Goal: Task Accomplishment & Management: Complete application form

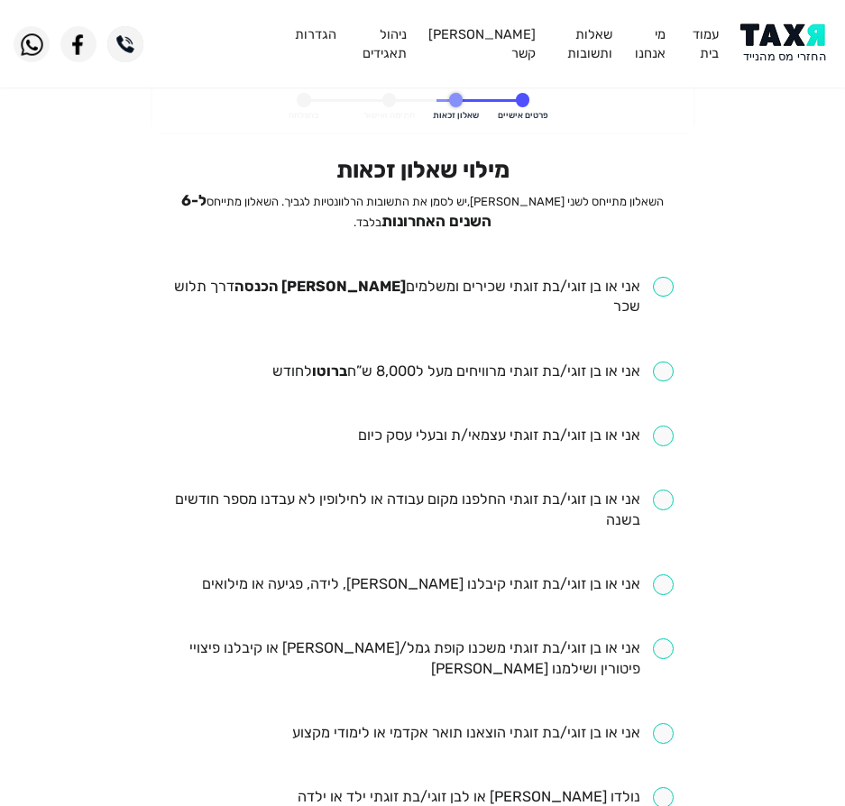
click at [580, 277] on input "checkbox" at bounding box center [422, 297] width 502 height 41
checkbox input "true"
click at [480, 325] on ul "אני או בן זוגי/בת זוגתי שכירים ומשלמים מס הכנסה דרך תלוש שכר אני או בן זוגי/בת …" at bounding box center [422, 798] width 502 height 1043
click at [462, 361] on input "checkbox" at bounding box center [472, 371] width 401 height 21
checkbox input "true"
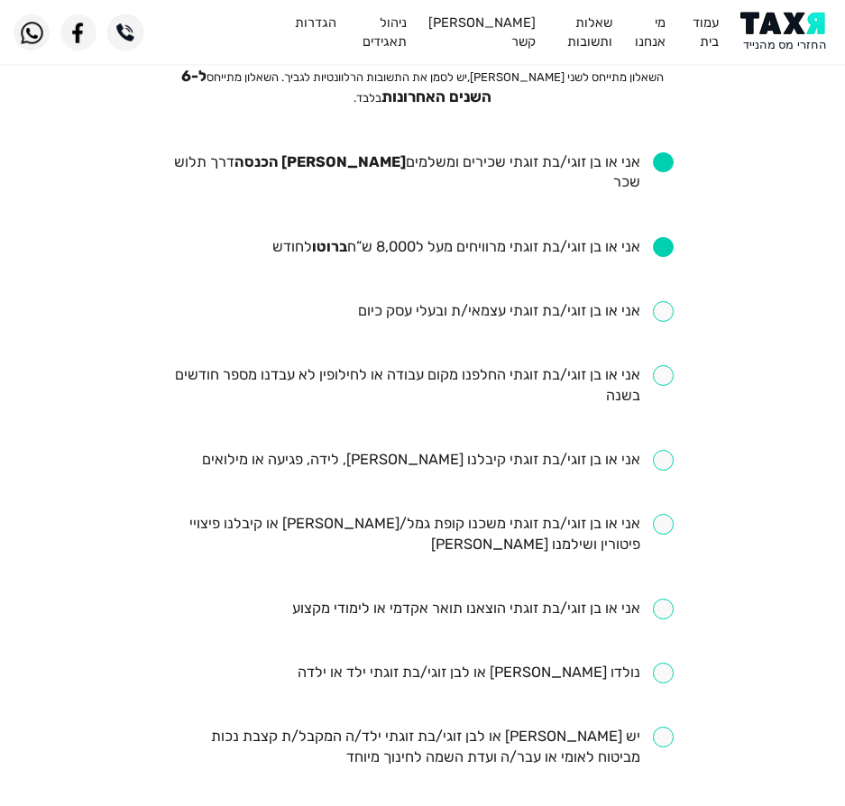
scroll to position [180, 0]
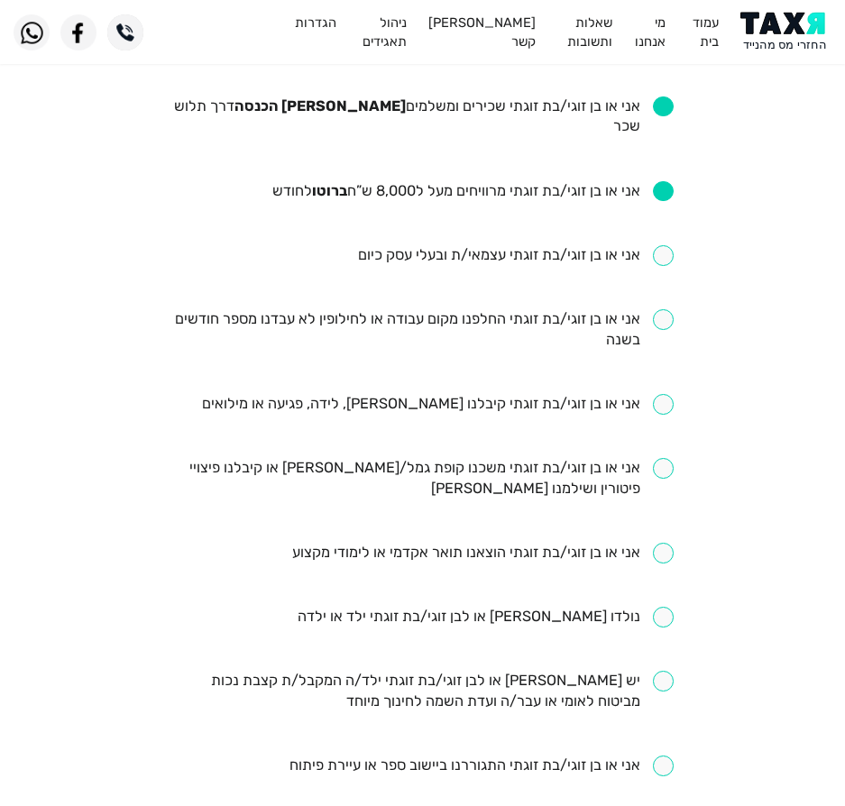
click at [419, 309] on input "checkbox" at bounding box center [422, 329] width 502 height 41
checkbox input "true"
click at [420, 394] on input "checkbox" at bounding box center [437, 404] width 471 height 21
checkbox input "true"
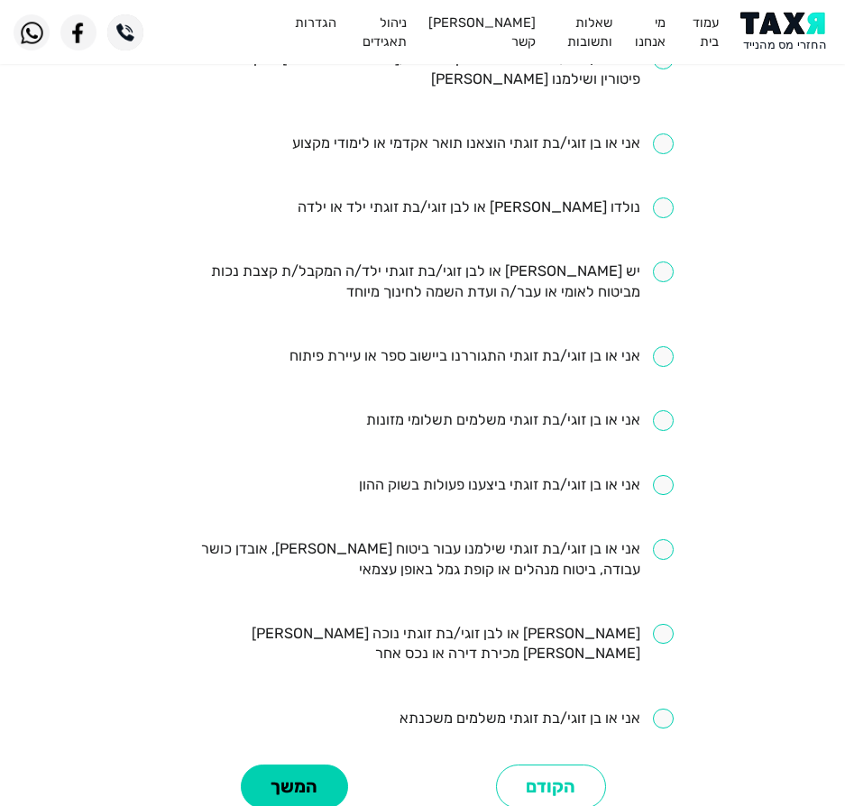
scroll to position [631, 0]
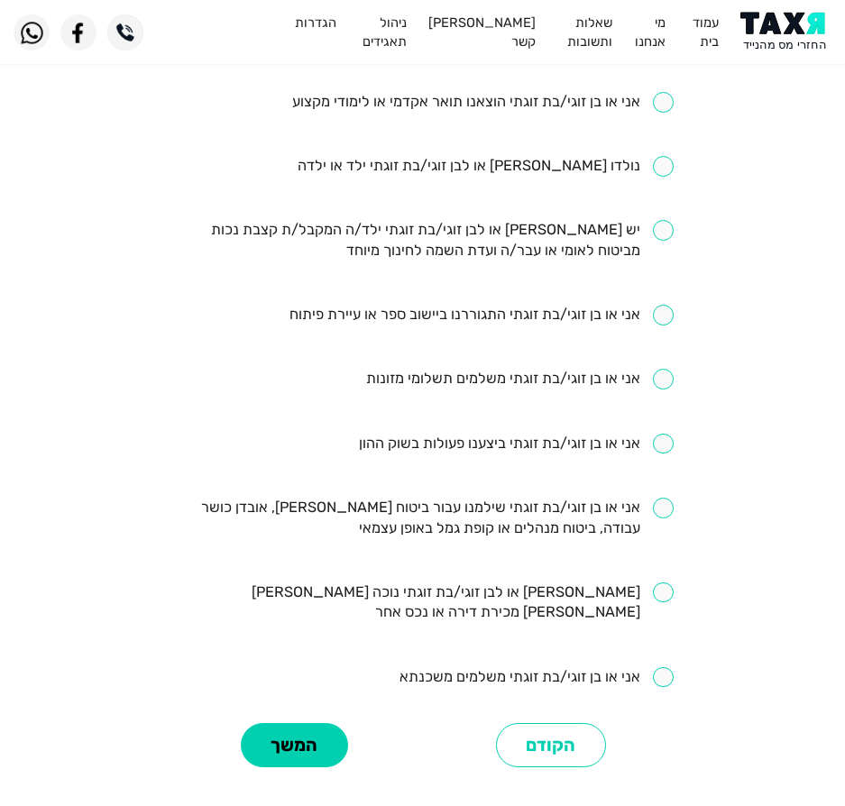
click at [525, 498] on input "checkbox" at bounding box center [422, 518] width 502 height 41
checkbox input "true"
click at [284, 723] on button "המשך" at bounding box center [294, 745] width 107 height 44
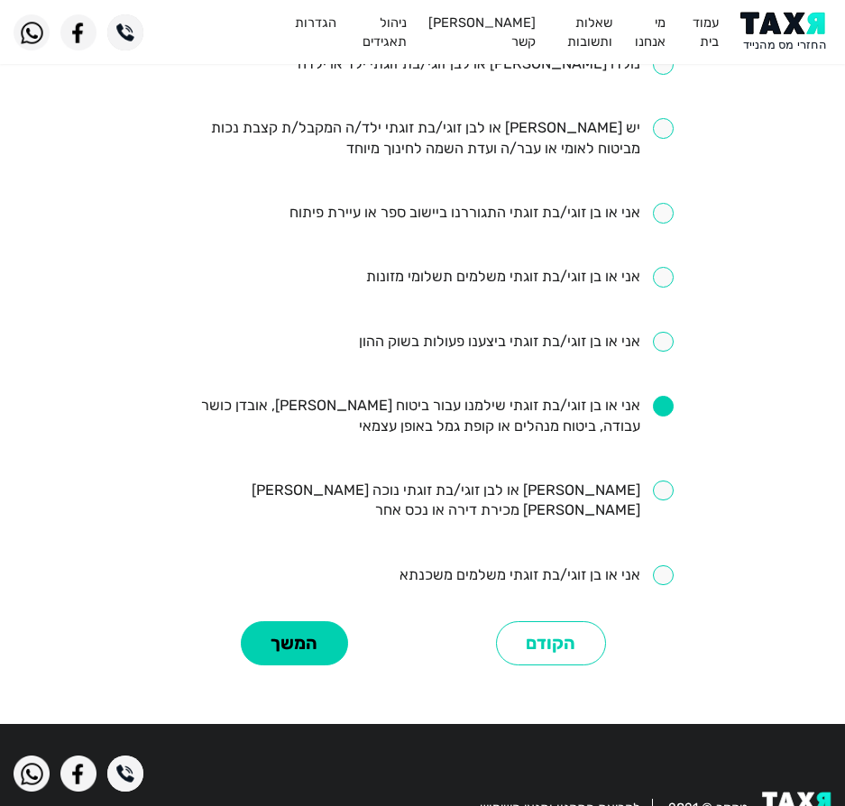
scroll to position [742, 0]
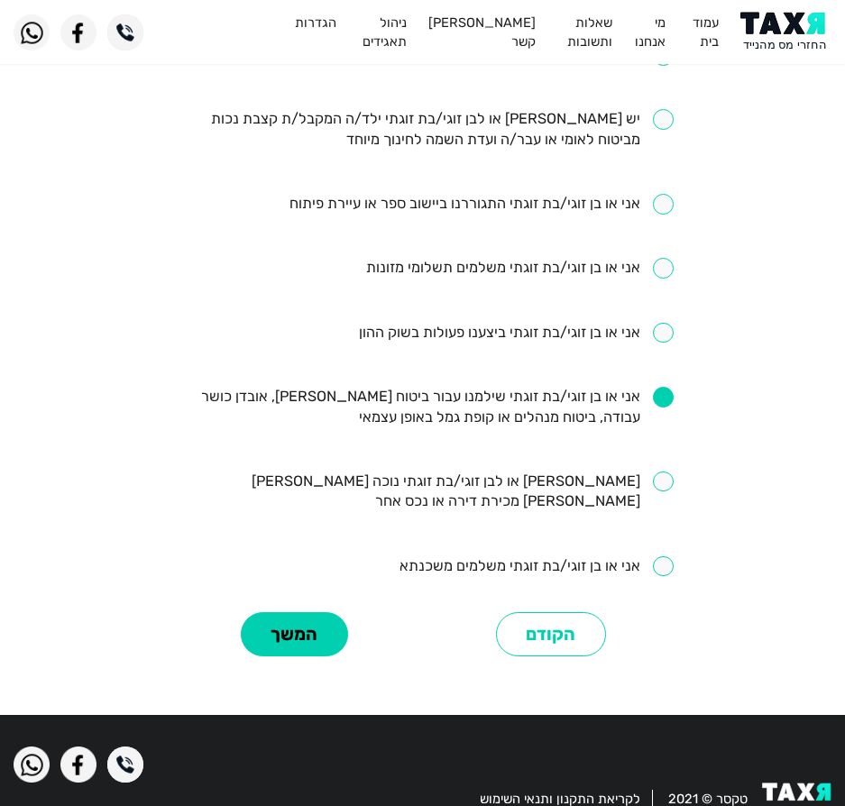
click at [654, 556] on input "checkbox" at bounding box center [536, 566] width 274 height 21
checkbox input "true"
drag, startPoint x: 236, startPoint y: 582, endPoint x: 258, endPoint y: 583, distance: 21.7
click at [243, 607] on div "המשך" at bounding box center [294, 634] width 257 height 55
click at [269, 612] on button "המשך" at bounding box center [294, 634] width 107 height 44
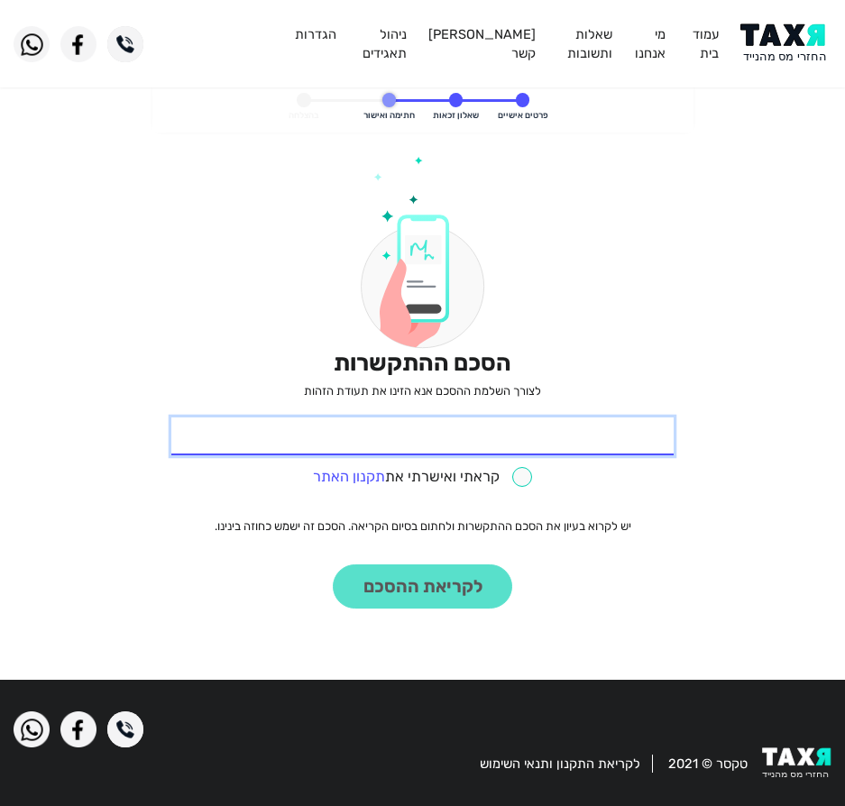
click at [577, 447] on input "* תעודת זהות" at bounding box center [422, 436] width 502 height 38
type input "059612515"
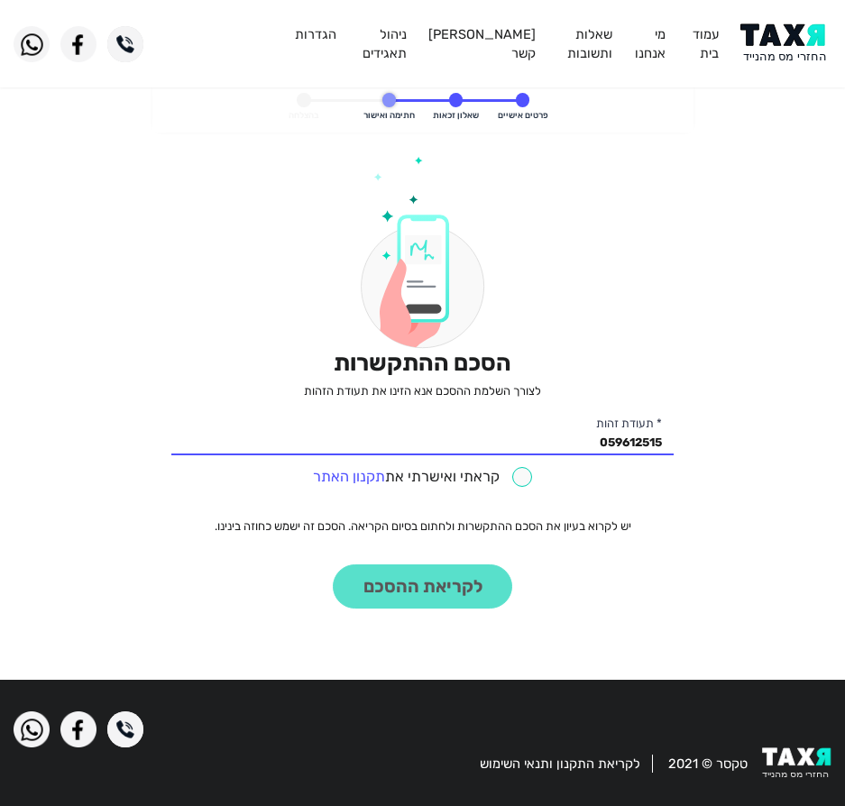
click at [437, 474] on input "checkbox" at bounding box center [423, 477] width 220 height 21
checkbox input "true"
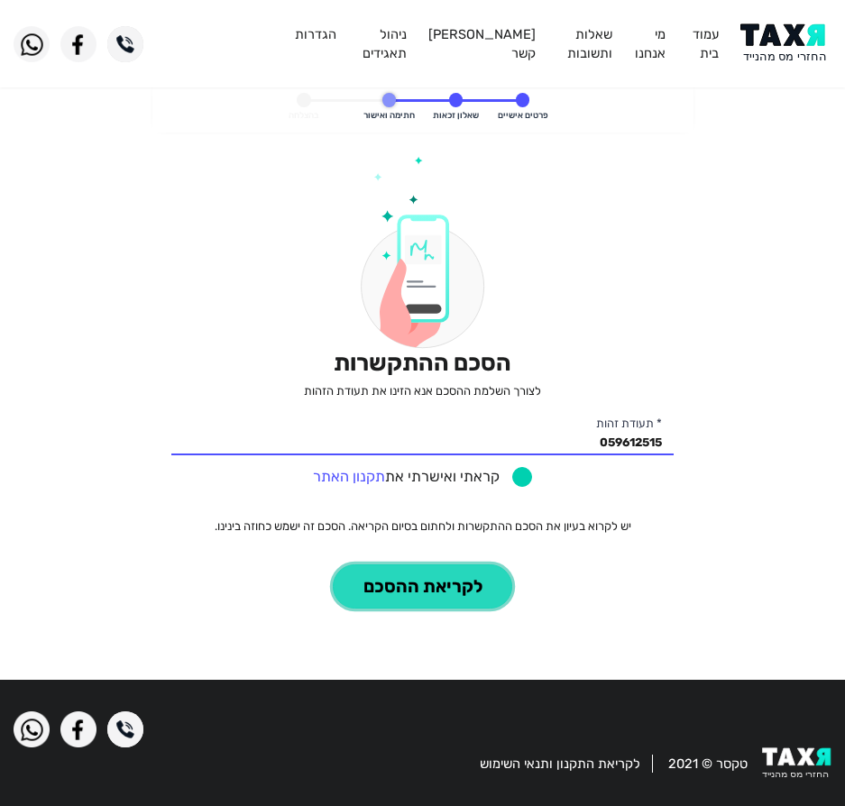
click at [391, 600] on button "לקריאת ההסכם" at bounding box center [422, 586] width 179 height 44
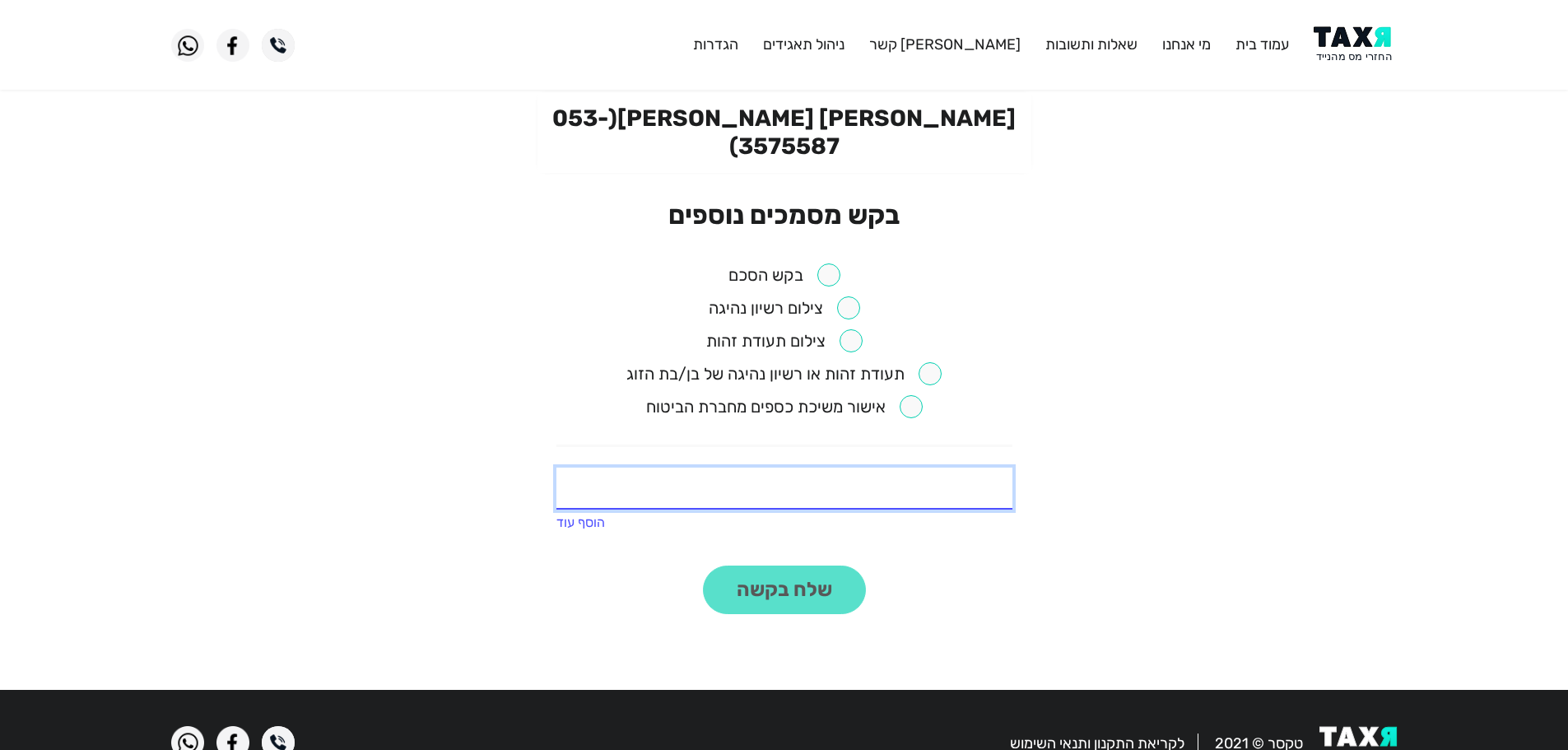
click at [811, 468] on input "text" at bounding box center [784, 489] width 456 height 42
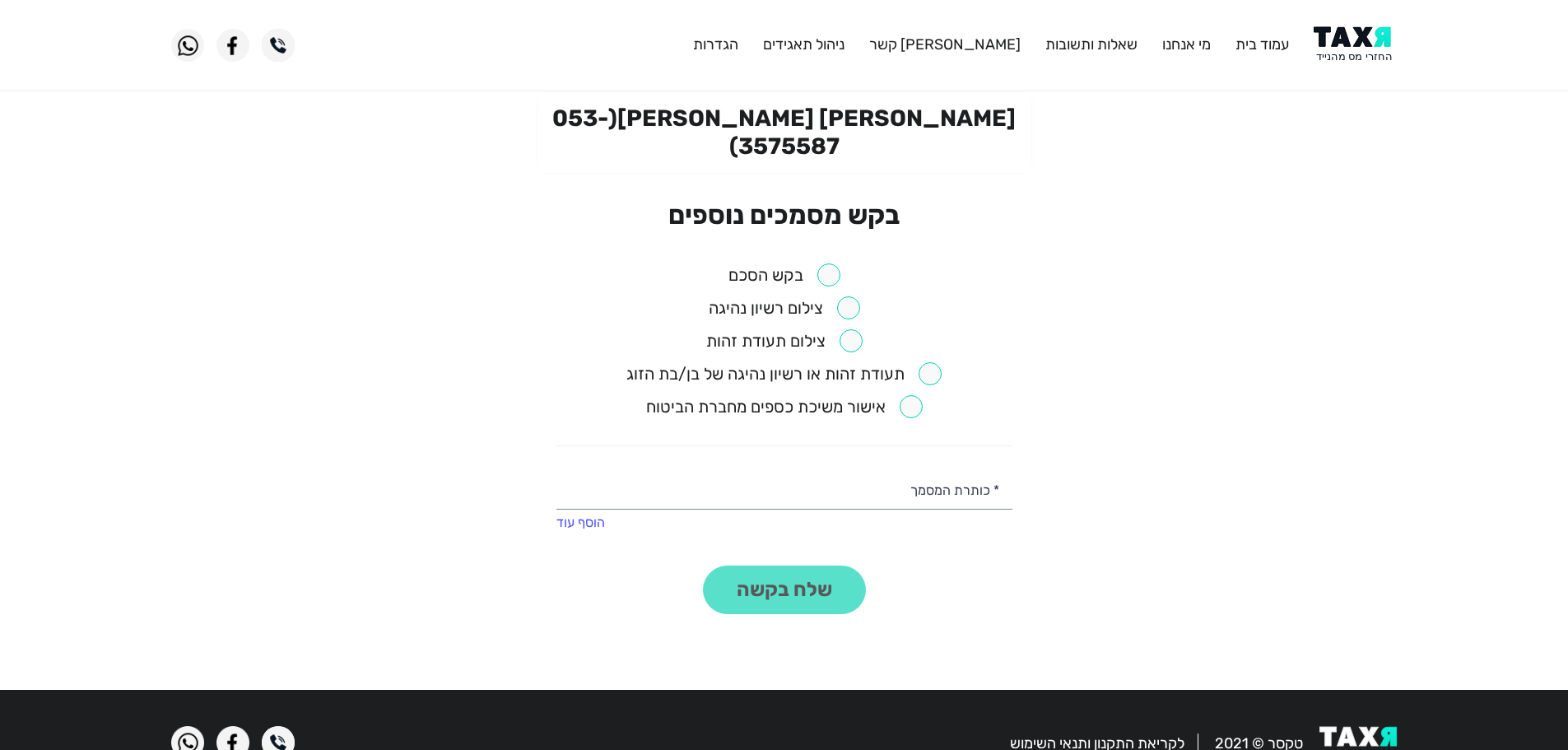
click at [812, 263] on input "checkbox" at bounding box center [784, 274] width 112 height 23
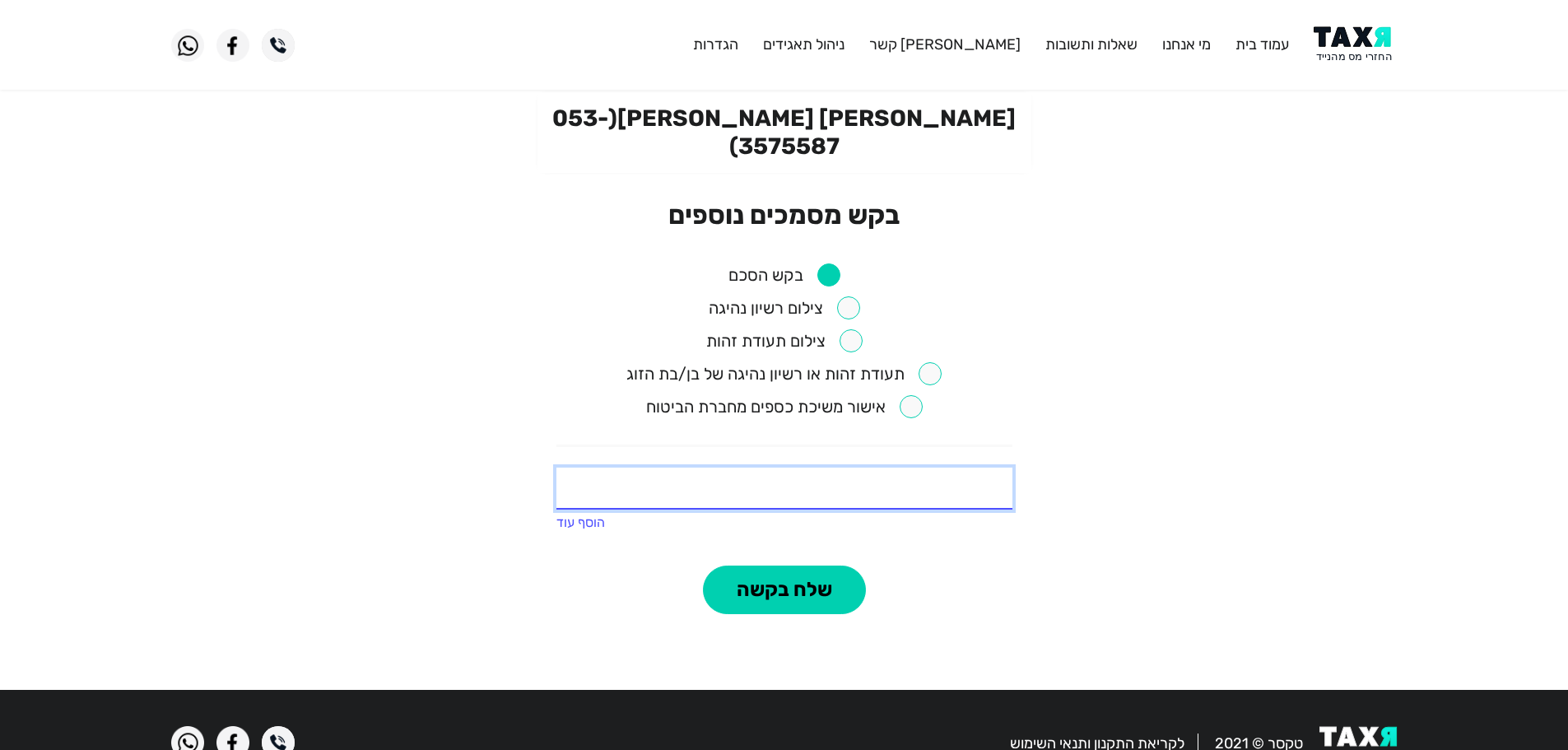
click at [921, 468] on input "text" at bounding box center [784, 489] width 456 height 42
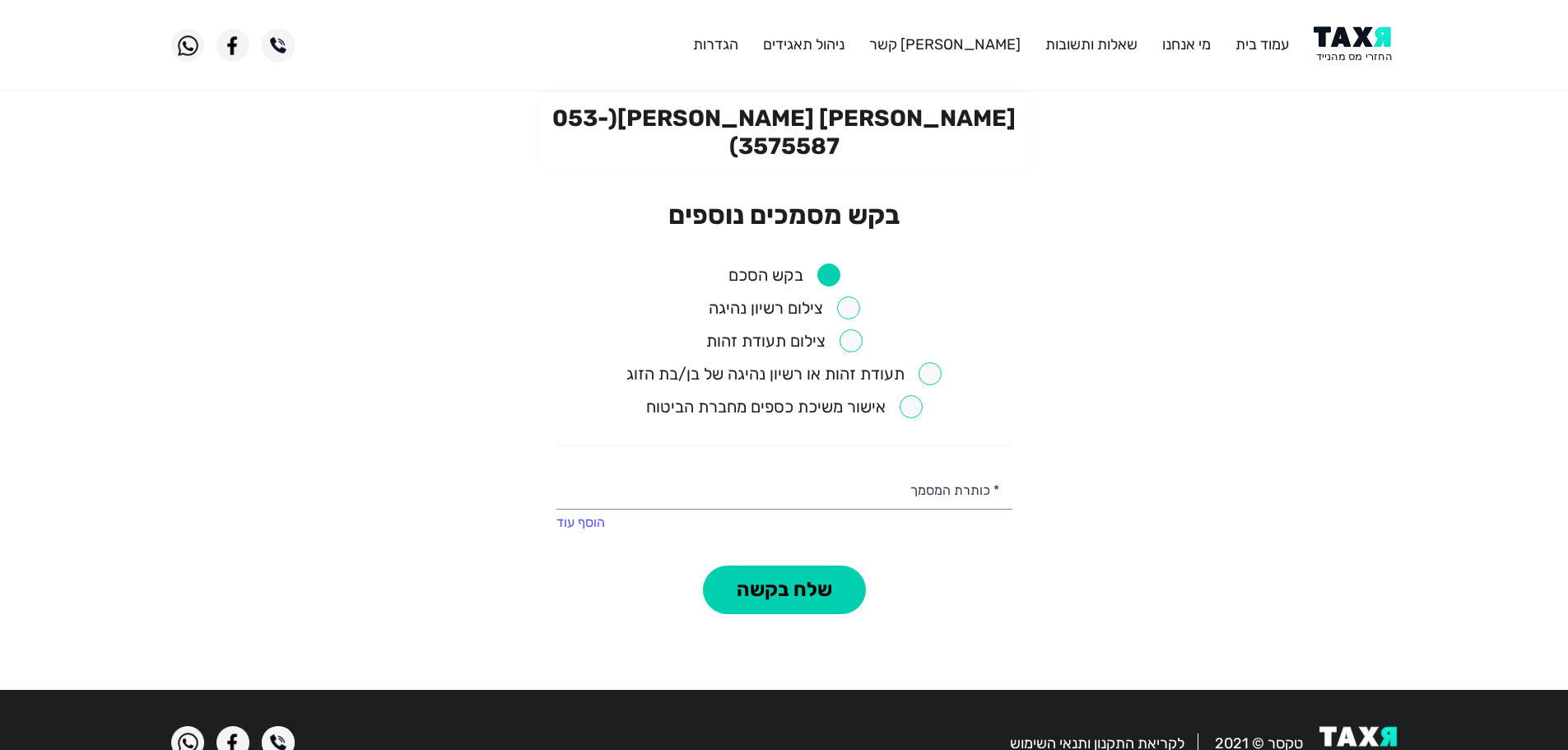
click at [645, 215] on div "בקש מסמכים נוספים בקש הסכם צילום רשיון נהיגה צילום תעודת זהות תעודת זהות או רשי…" at bounding box center [784, 407] width 456 height 416
click at [803, 565] on button "שלח בקשה" at bounding box center [784, 590] width 163 height 49
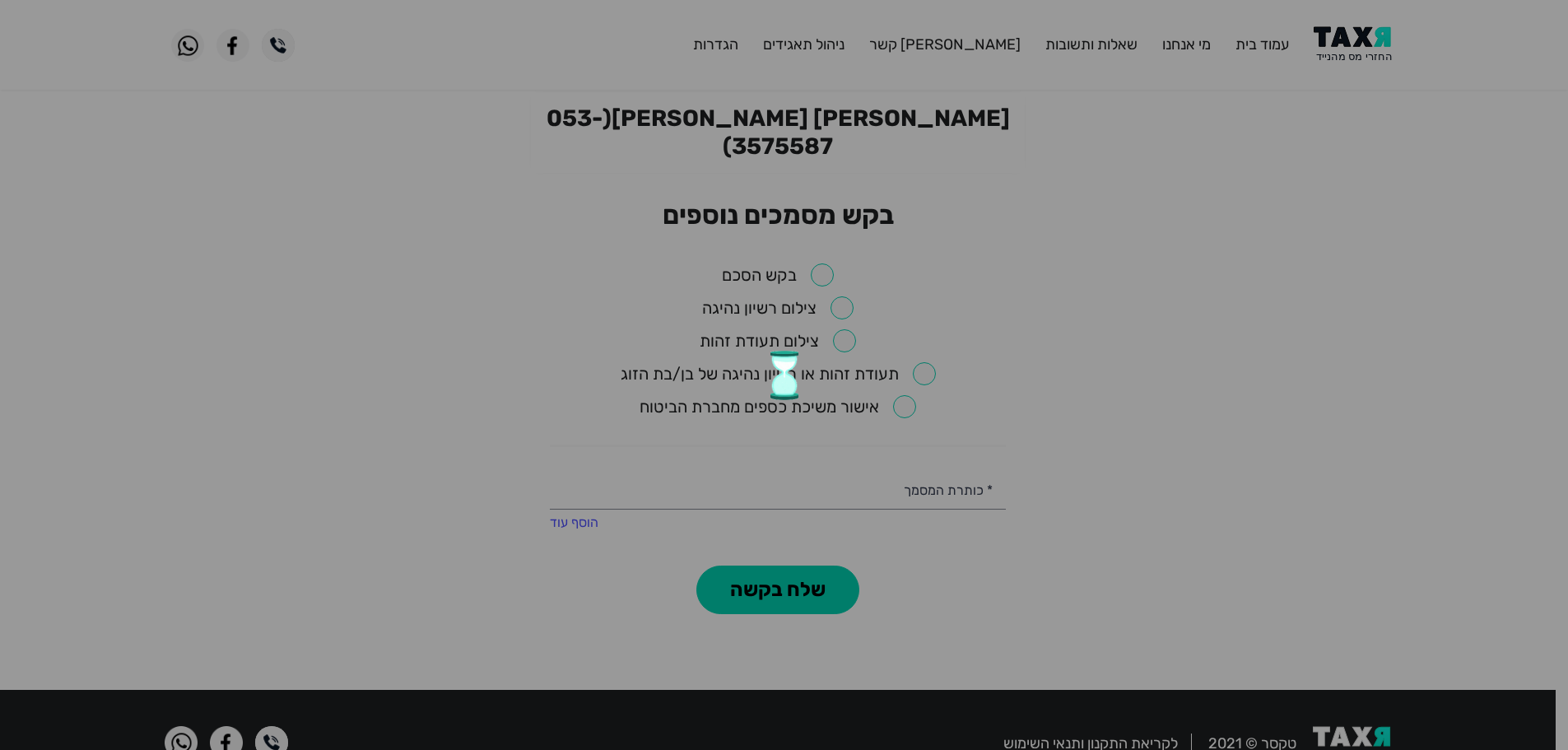
checkbox input "false"
